Goal: Information Seeking & Learning: Learn about a topic

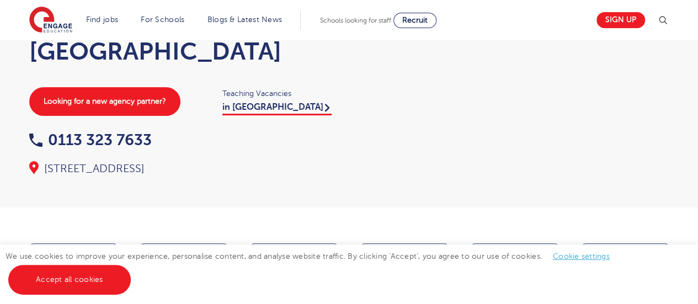
scroll to position [221, 0]
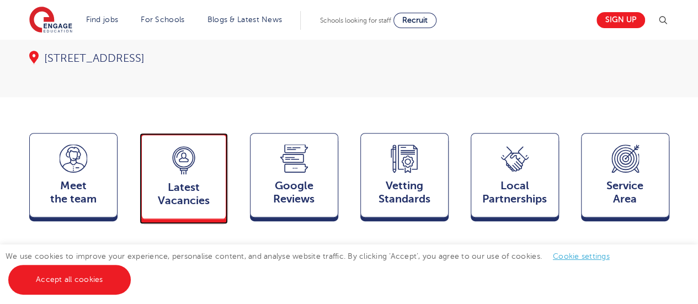
click at [178, 181] on span "Latest Vacancies" at bounding box center [183, 194] width 73 height 26
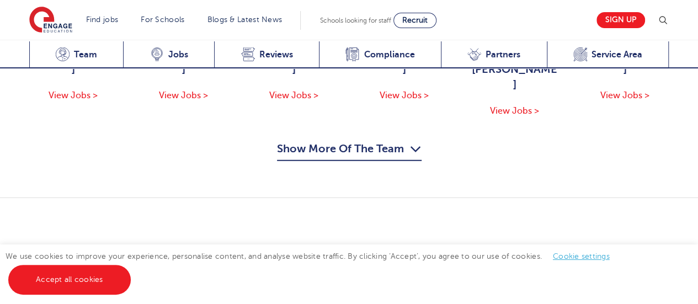
scroll to position [1536, 0]
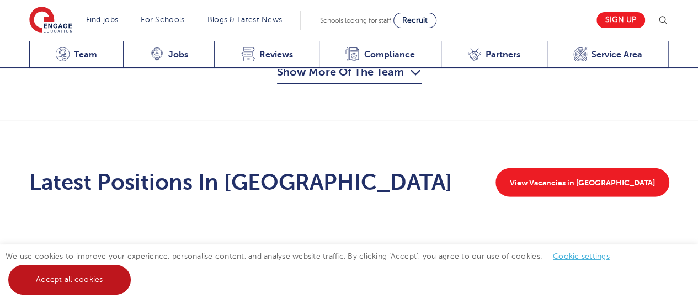
click at [70, 275] on link "Accept all cookies" at bounding box center [69, 280] width 123 height 30
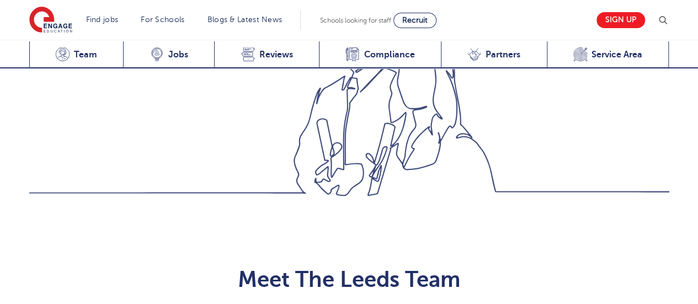
scroll to position [1039, 0]
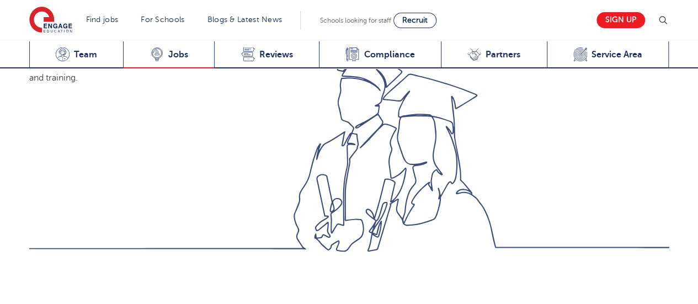
click at [171, 52] on span "Jobs" at bounding box center [178, 54] width 20 height 11
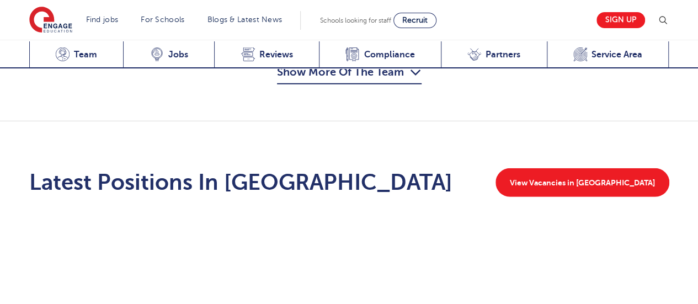
scroll to position [1425, 0]
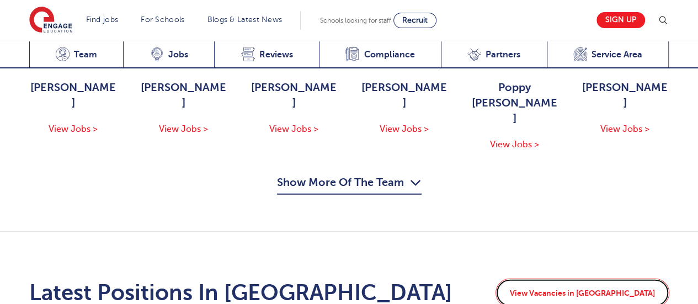
click at [611, 279] on link "View Vacancies in Leeds" at bounding box center [583, 293] width 174 height 29
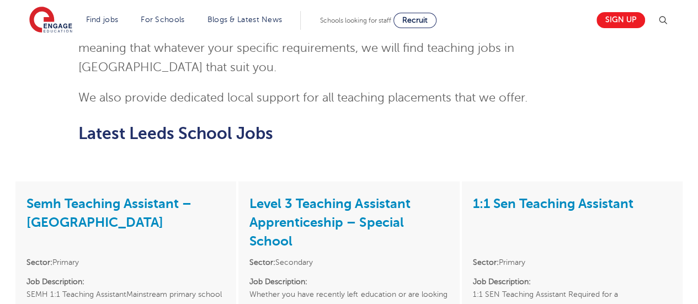
scroll to position [1435, 0]
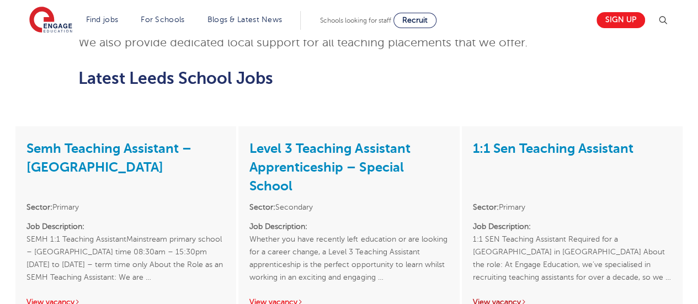
click at [500, 298] on link "View vacancy" at bounding box center [500, 302] width 54 height 8
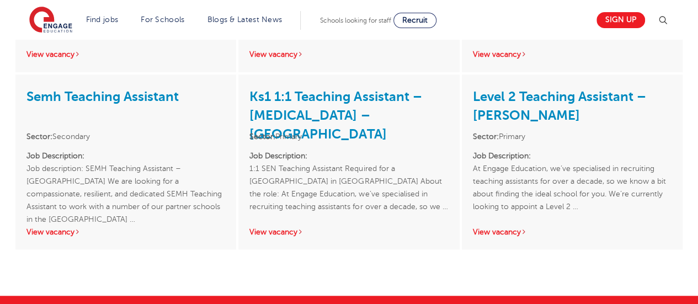
scroll to position [2319, 0]
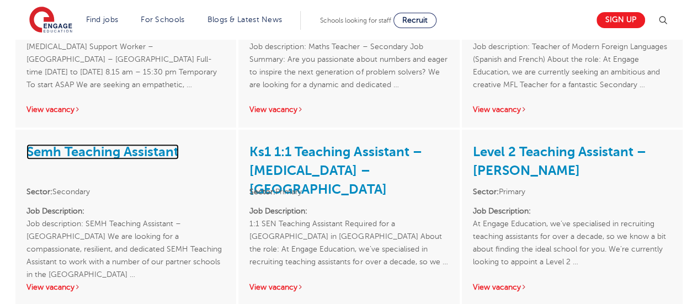
click at [115, 144] on link "Semh Teaching Assistant" at bounding box center [102, 151] width 152 height 15
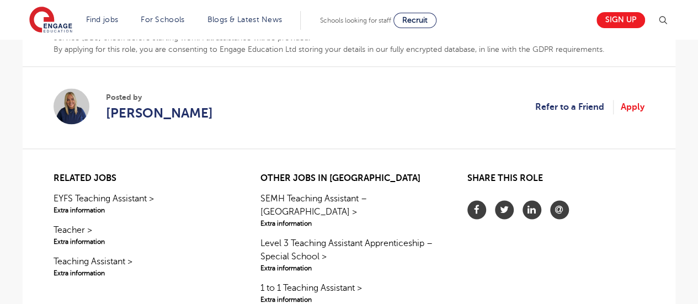
scroll to position [773, 0]
